Goal: Task Accomplishment & Management: Manage account settings

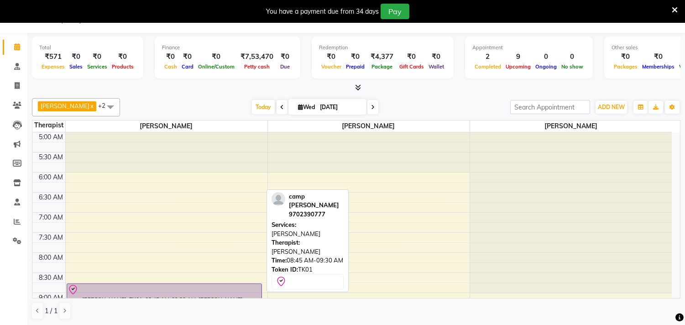
scroll to position [40, 0]
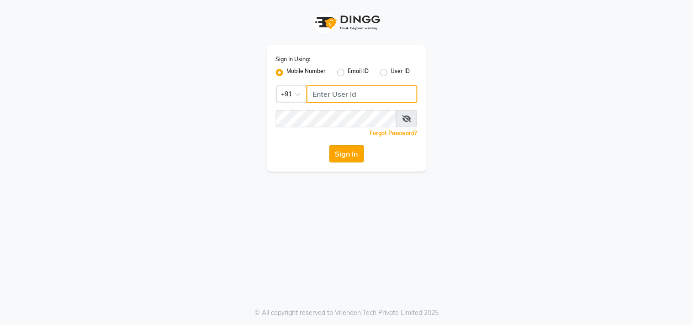
type input "9324581241"
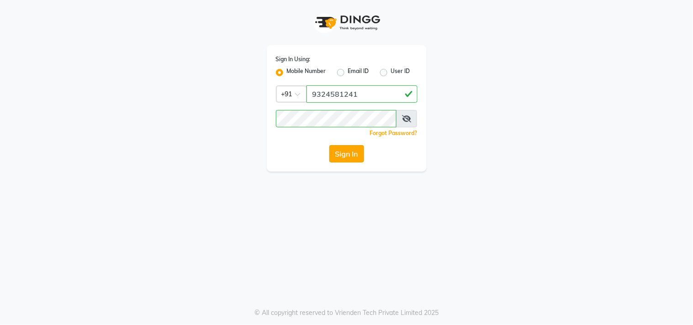
click at [342, 152] on button "Sign In" at bounding box center [346, 153] width 35 height 17
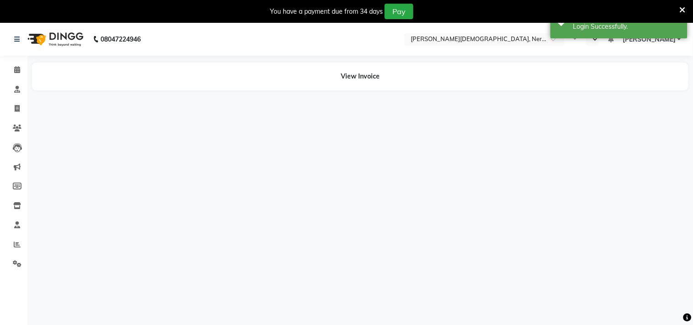
select select "en"
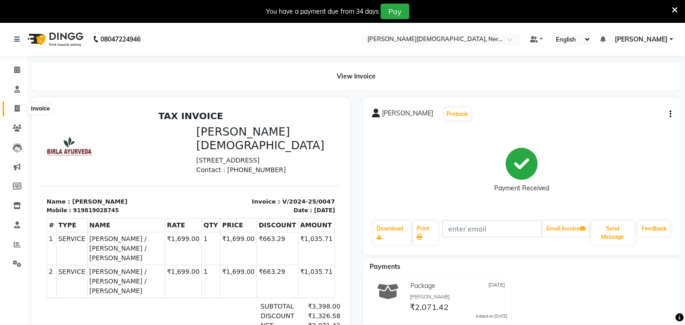
click at [19, 112] on span at bounding box center [17, 109] width 16 height 11
select select "6808"
select select "service"
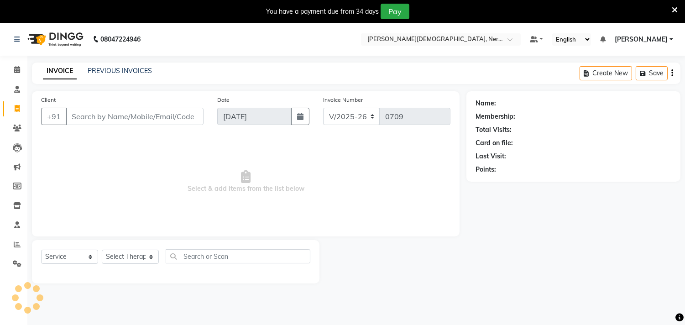
scroll to position [23, 0]
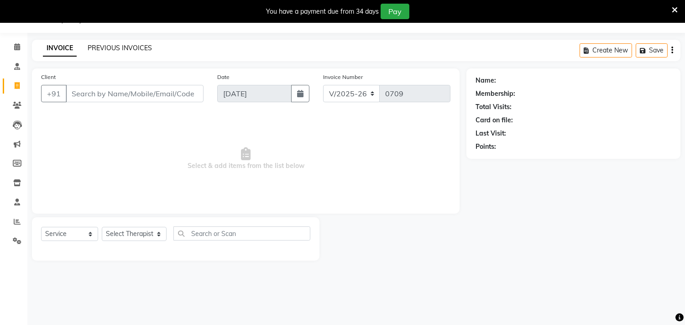
click at [112, 50] on link "PREVIOUS INVOICES" at bounding box center [120, 48] width 64 height 8
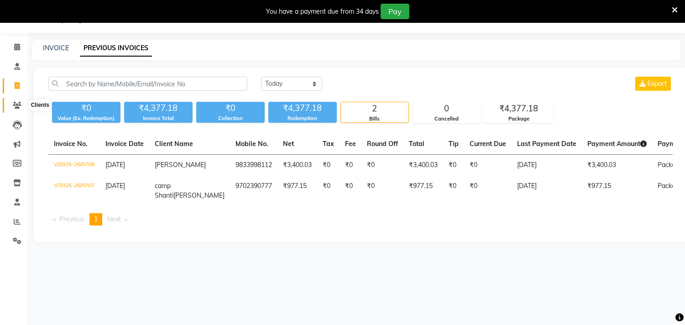
click at [18, 108] on icon at bounding box center [17, 105] width 9 height 7
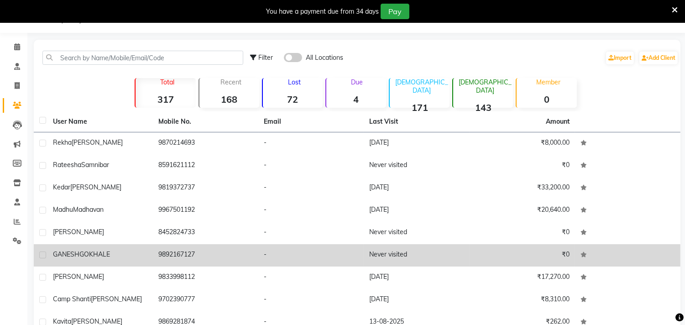
click at [90, 254] on span "GOKHALE" at bounding box center [94, 254] width 31 height 8
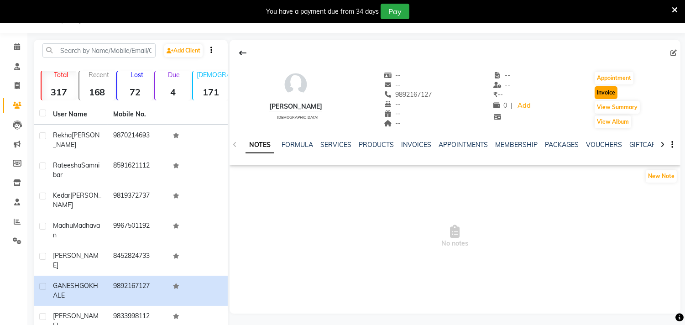
click at [606, 93] on button "Invoice" at bounding box center [606, 92] width 23 height 13
select select "6808"
select select "service"
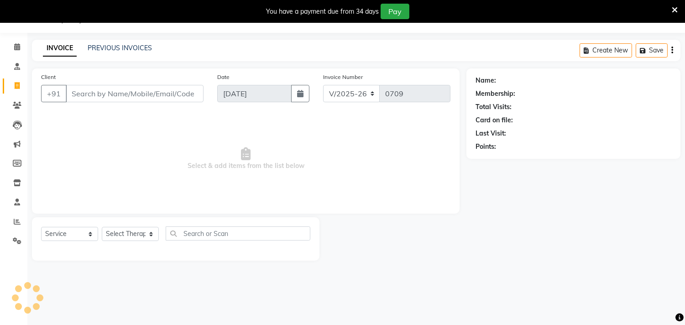
type input "9892167127"
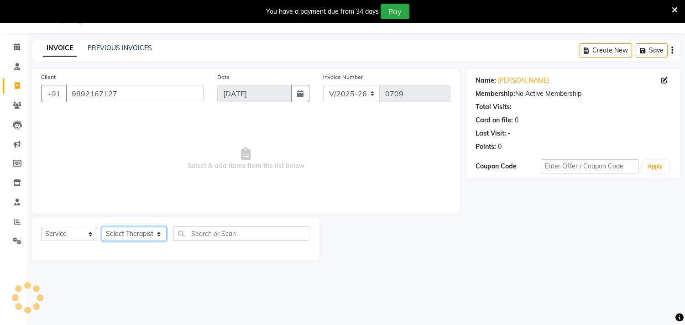
click at [152, 233] on select "Select Therapist Anita Khatke Anjana Surendra Kalyani Avtar Jaiswal Bibina Chan…" at bounding box center [134, 234] width 65 height 14
select select "57062"
click at [102, 227] on select "Select Therapist Anita Khatke Anjana Surendra Kalyani Avtar Jaiswal Bibina Chan…" at bounding box center [134, 234] width 65 height 14
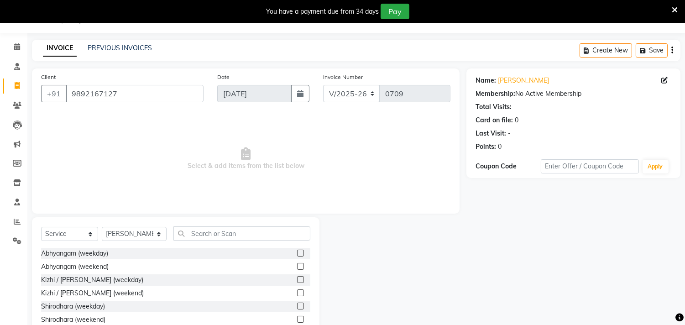
click at [297, 305] on label at bounding box center [300, 306] width 7 height 7
click at [297, 305] on input "checkbox" at bounding box center [300, 307] width 6 height 6
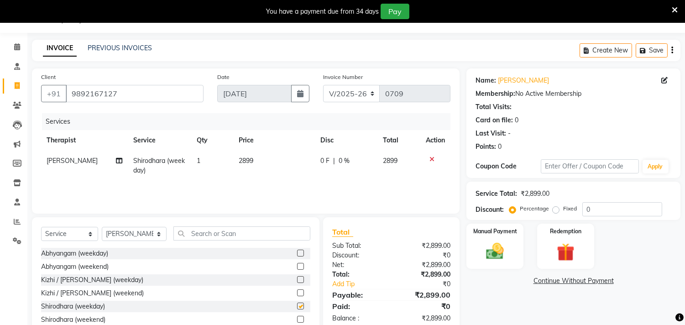
checkbox input "false"
click at [259, 166] on td "2899" at bounding box center [274, 166] width 82 height 30
select select "57062"
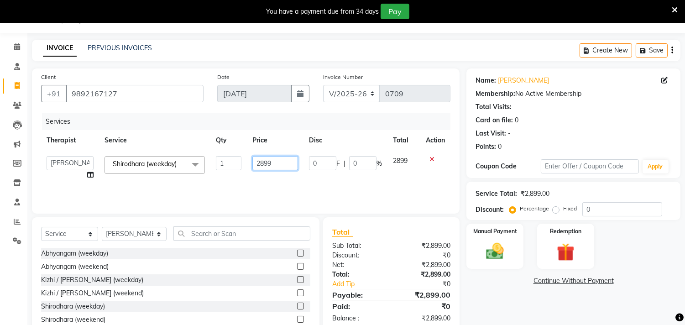
drag, startPoint x: 277, startPoint y: 162, endPoint x: 255, endPoint y: 163, distance: 22.0
click at [255, 163] on input "2899" at bounding box center [275, 163] width 46 height 14
type input "2610"
click at [305, 173] on tr "Anita Khatke Anjana Surendra Kalyani Avtar Jaiswal Bibina Chandani Yadav Deepal…" at bounding box center [246, 168] width 410 height 35
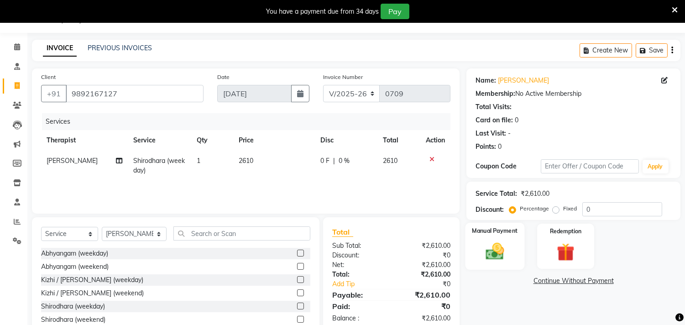
click at [486, 252] on img at bounding box center [495, 251] width 30 height 21
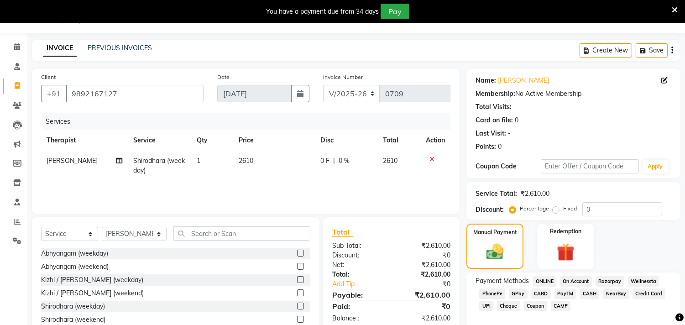
click at [571, 293] on span "PayTM" at bounding box center [566, 294] width 22 height 11
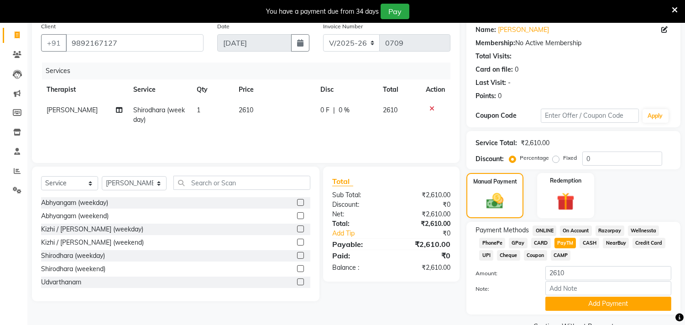
scroll to position [76, 0]
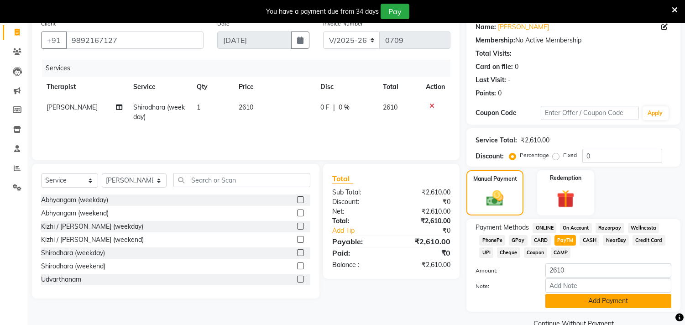
click at [633, 301] on button "Add Payment" at bounding box center [609, 301] width 126 height 14
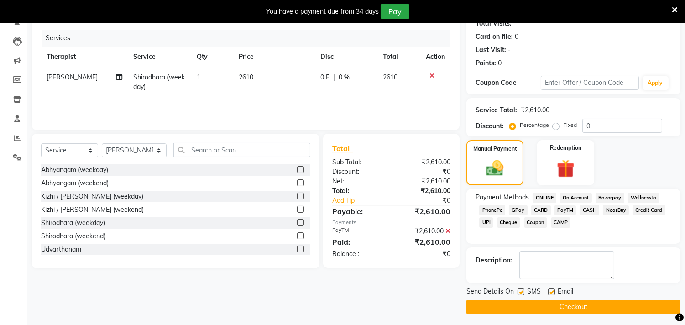
scroll to position [108, 0]
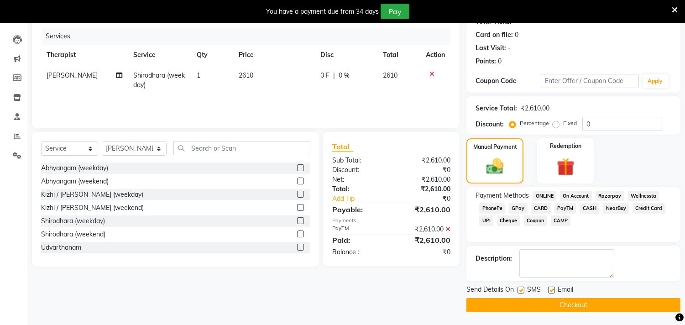
click at [523, 287] on label at bounding box center [521, 290] width 7 height 7
click at [523, 288] on input "checkbox" at bounding box center [521, 291] width 6 height 6
checkbox input "false"
click at [558, 290] on span "Email" at bounding box center [566, 290] width 16 height 11
click at [553, 290] on label at bounding box center [551, 290] width 7 height 7
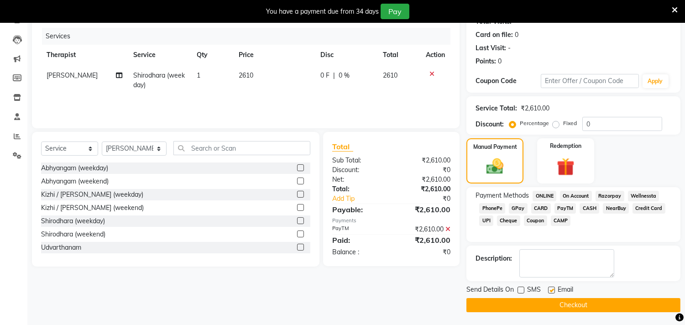
click at [553, 290] on input "checkbox" at bounding box center [551, 291] width 6 height 6
checkbox input "false"
click at [599, 302] on button "Checkout" at bounding box center [574, 305] width 214 height 14
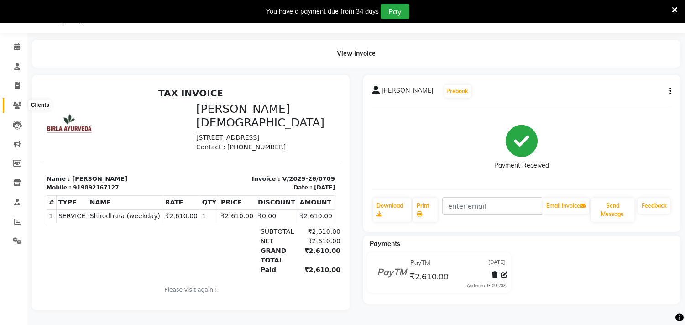
click at [19, 102] on icon at bounding box center [17, 105] width 9 height 7
